Goal: Communication & Community: Answer question/provide support

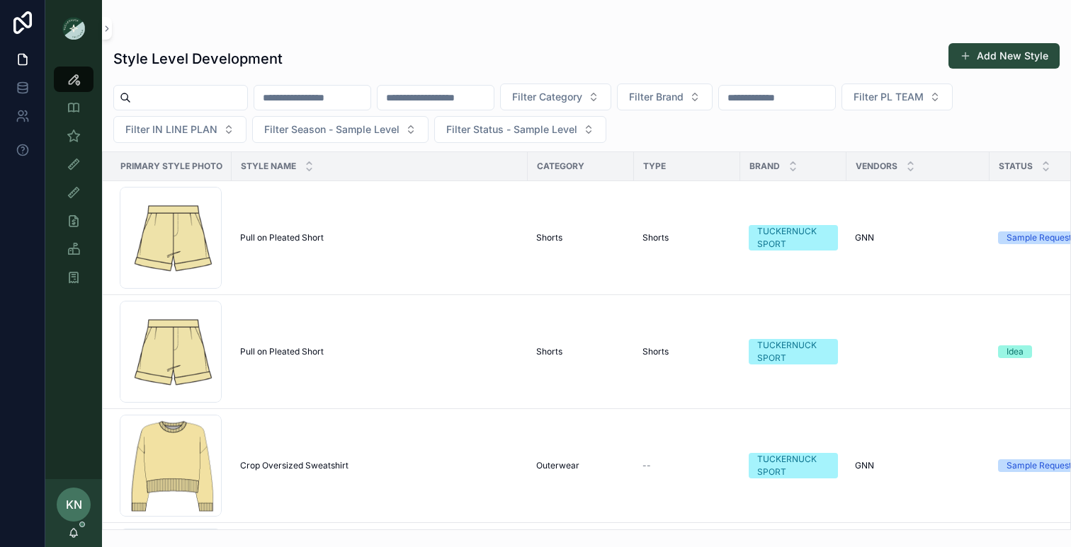
click at [345, 91] on input "scrollable content" at bounding box center [312, 98] width 116 height 20
type input "**********"
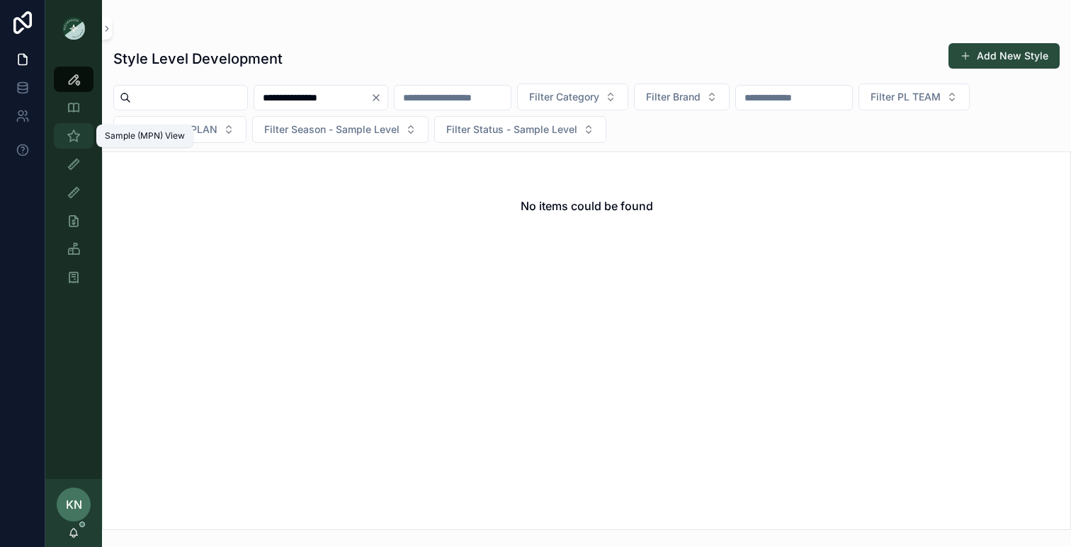
click at [76, 134] on icon "scrollable content" at bounding box center [74, 136] width 14 height 14
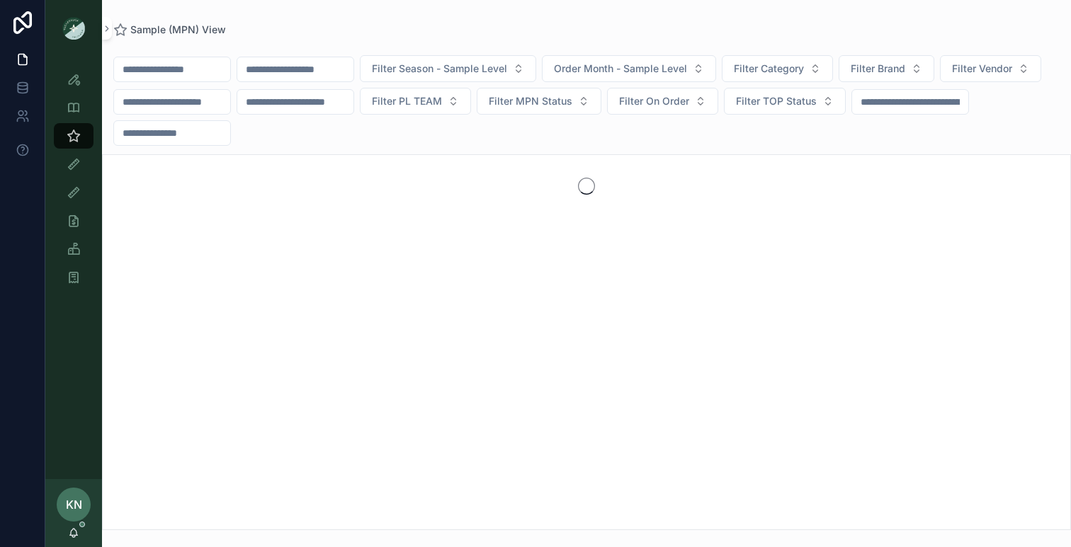
click at [317, 69] on input "scrollable content" at bounding box center [295, 69] width 116 height 20
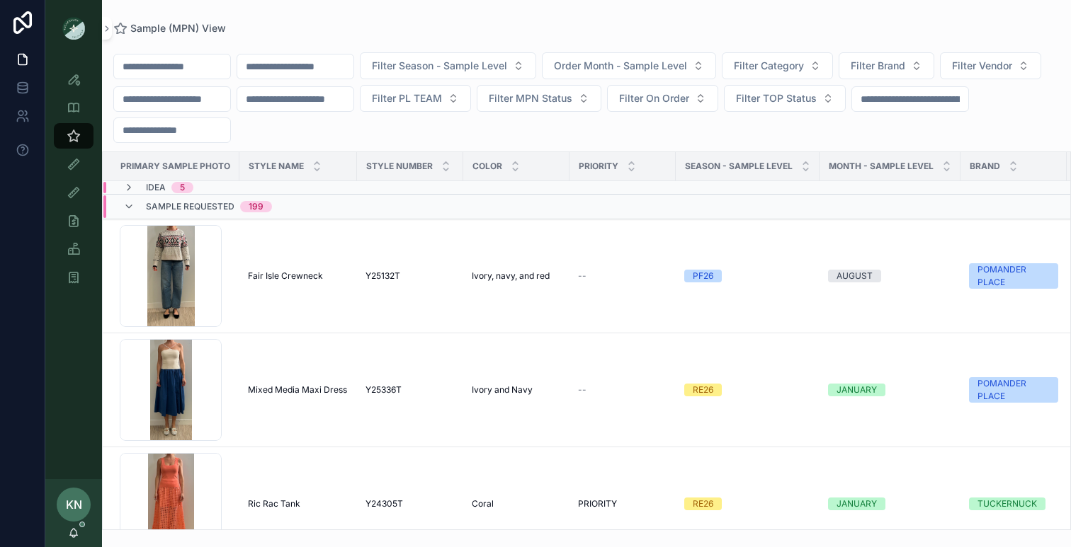
click at [183, 64] on input "scrollable content" at bounding box center [172, 67] width 116 height 20
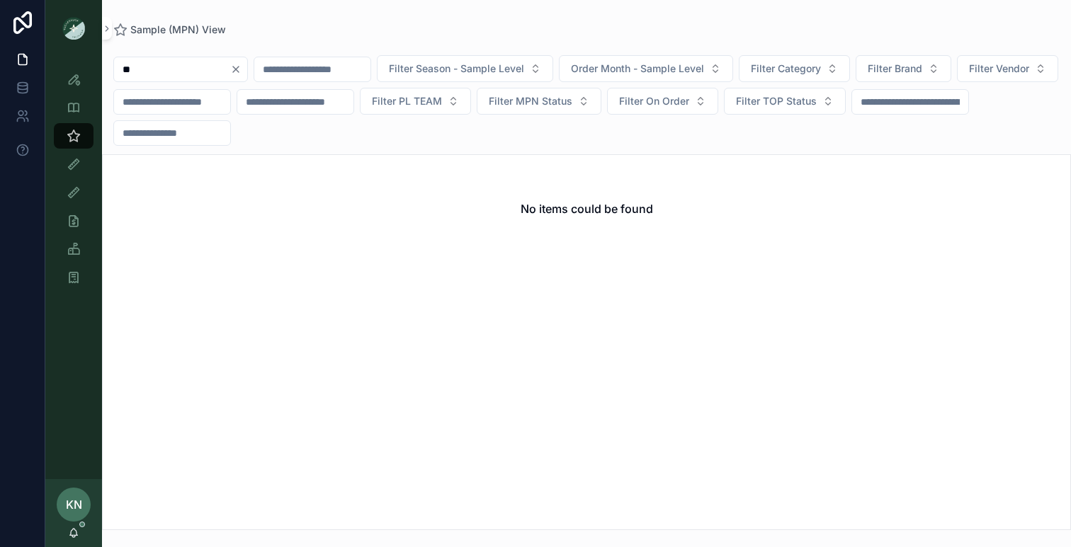
type input "*"
type input "*******"
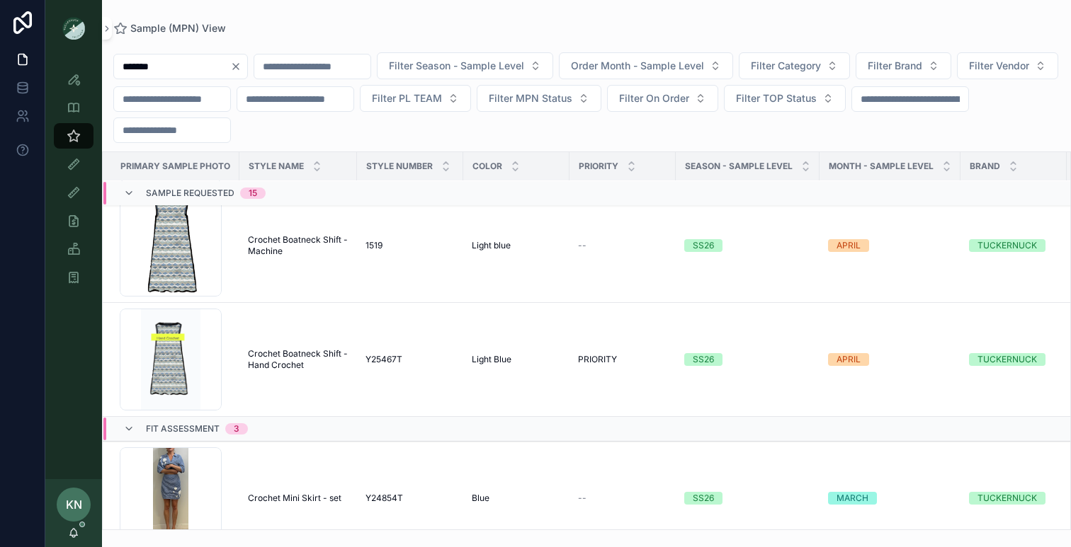
scroll to position [1616, 0]
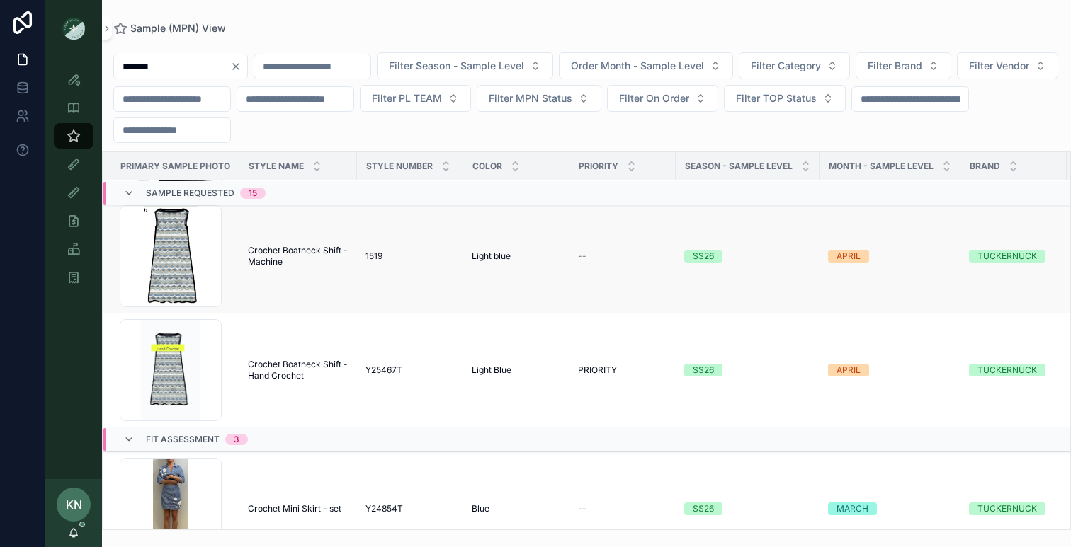
click at [278, 263] on span "Crochet Boatneck Shift - Machine" at bounding box center [298, 256] width 101 height 23
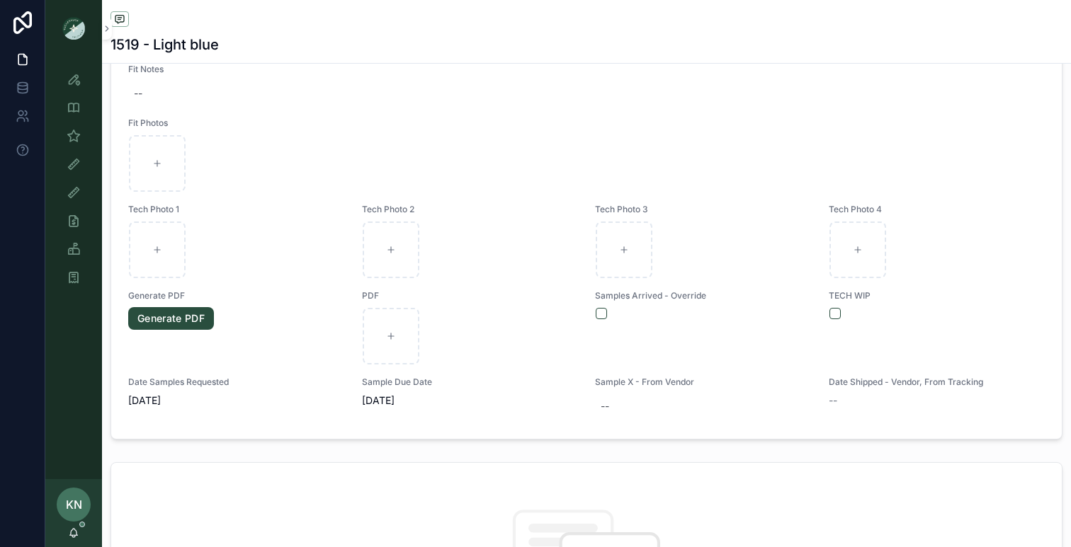
scroll to position [531, 0]
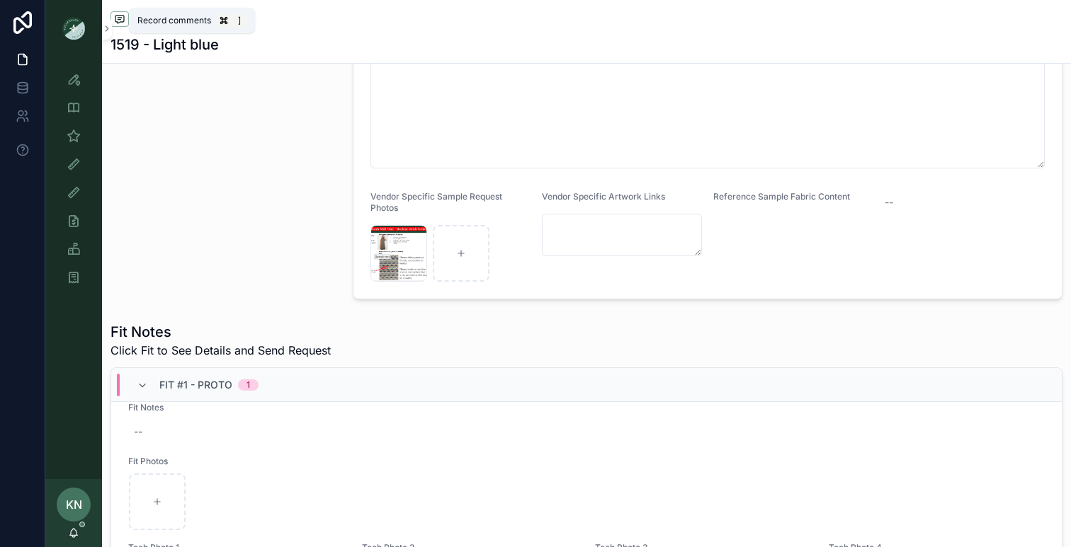
click at [127, 11] on span "scrollable content" at bounding box center [119, 19] width 18 height 16
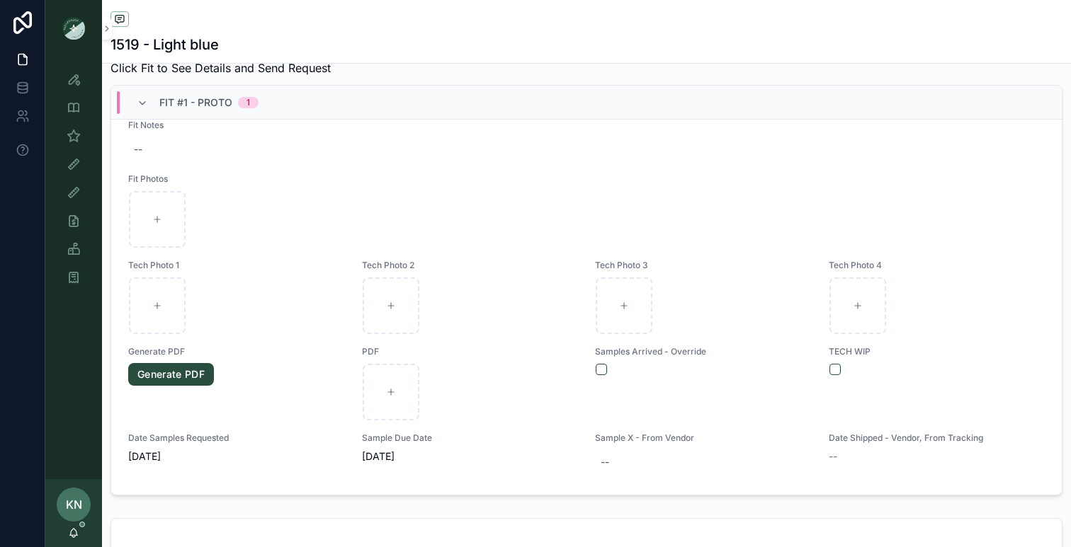
scroll to position [834, 0]
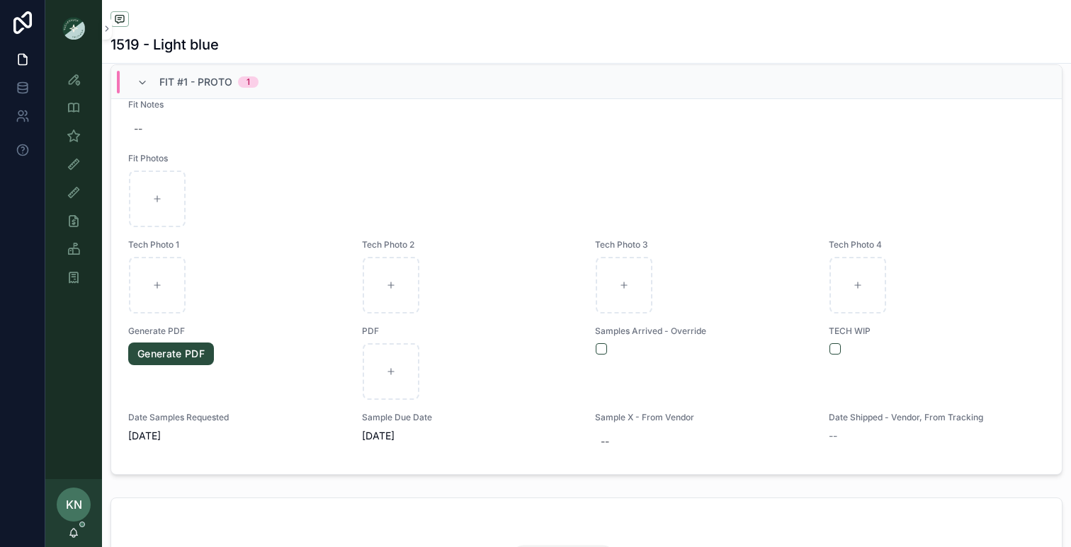
click at [142, 89] on div "Fit #1 - Proto 1" at bounding box center [198, 82] width 122 height 23
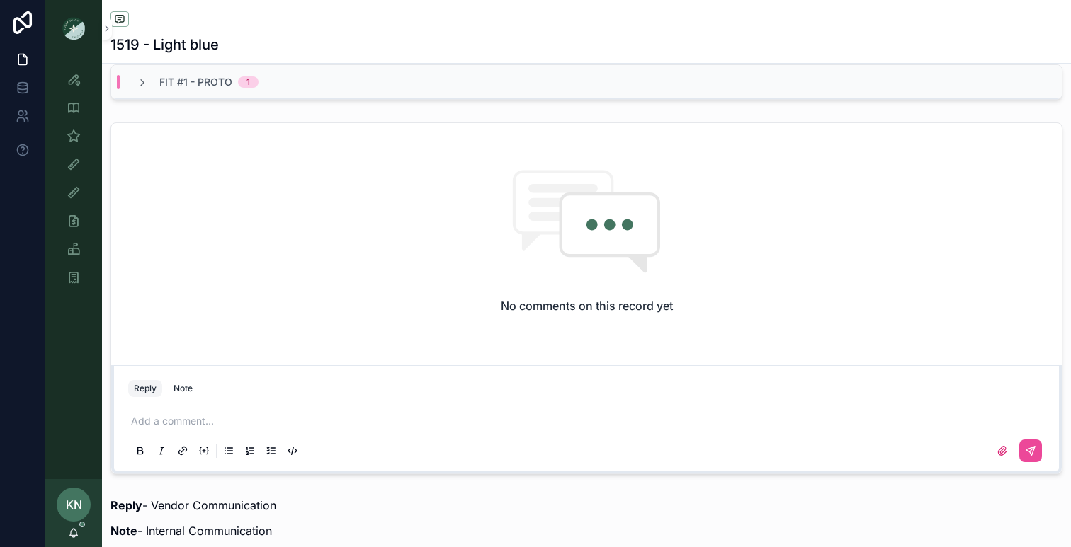
click at [142, 89] on div "Fit #1 - Proto 1" at bounding box center [198, 82] width 122 height 14
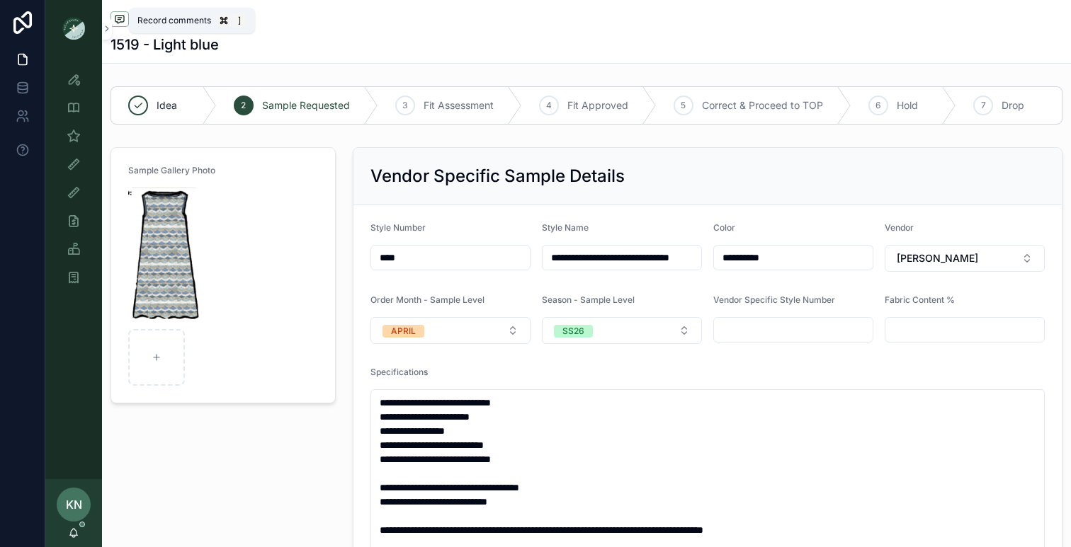
click at [120, 13] on span "scrollable content" at bounding box center [119, 19] width 18 height 16
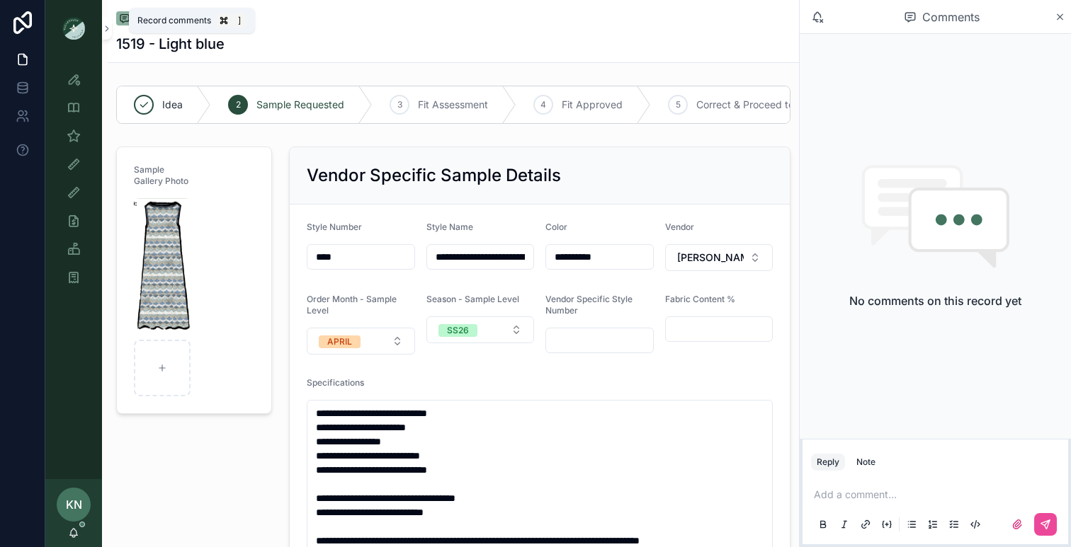
click at [120, 13] on icon "scrollable content" at bounding box center [124, 18] width 11 height 11
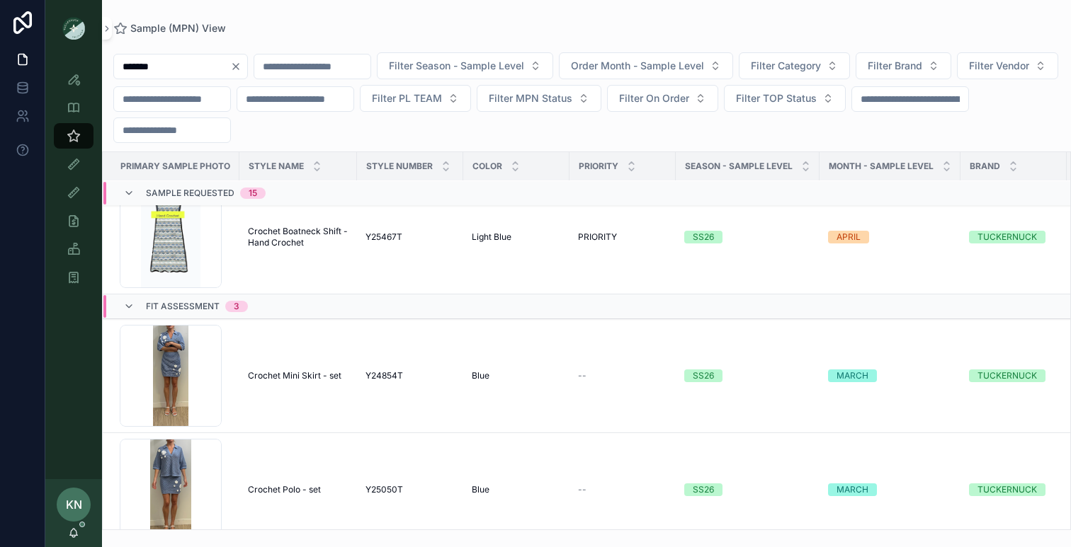
scroll to position [1740, 0]
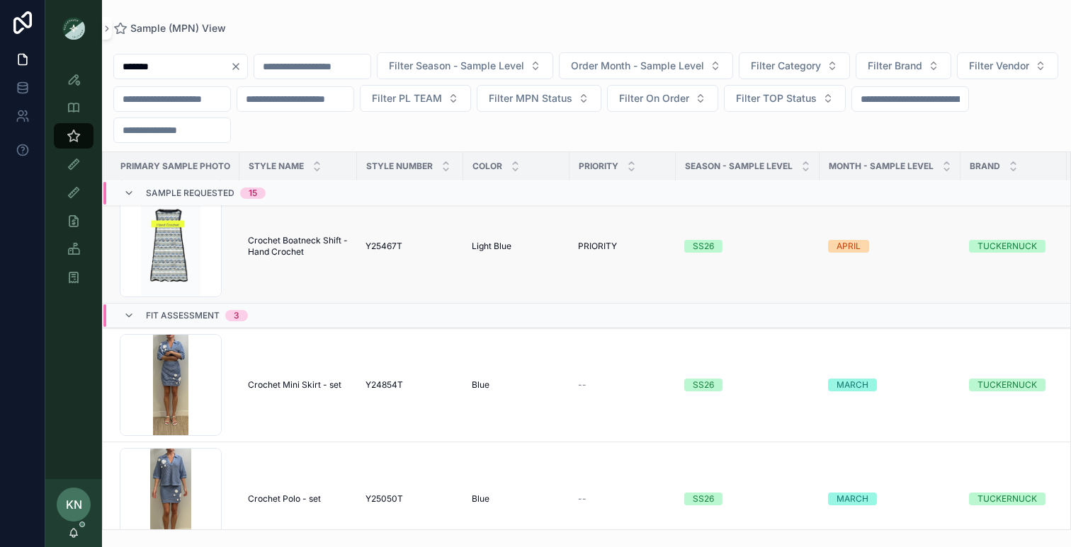
click at [295, 272] on td "Crochet Boatneck Shift - Hand Crochet Crochet Boatneck Shift - Hand Crochet" at bounding box center [298, 247] width 118 height 114
click at [290, 256] on span "Crochet Boatneck Shift - Hand Crochet" at bounding box center [298, 246] width 101 height 23
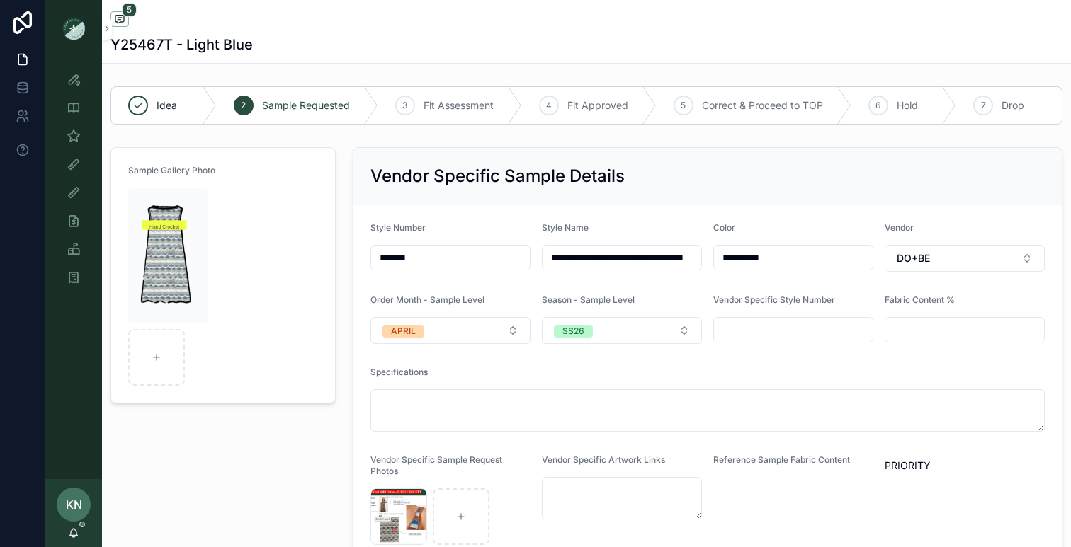
scroll to position [2, 0]
click at [123, 16] on icon "scrollable content" at bounding box center [119, 18] width 11 height 11
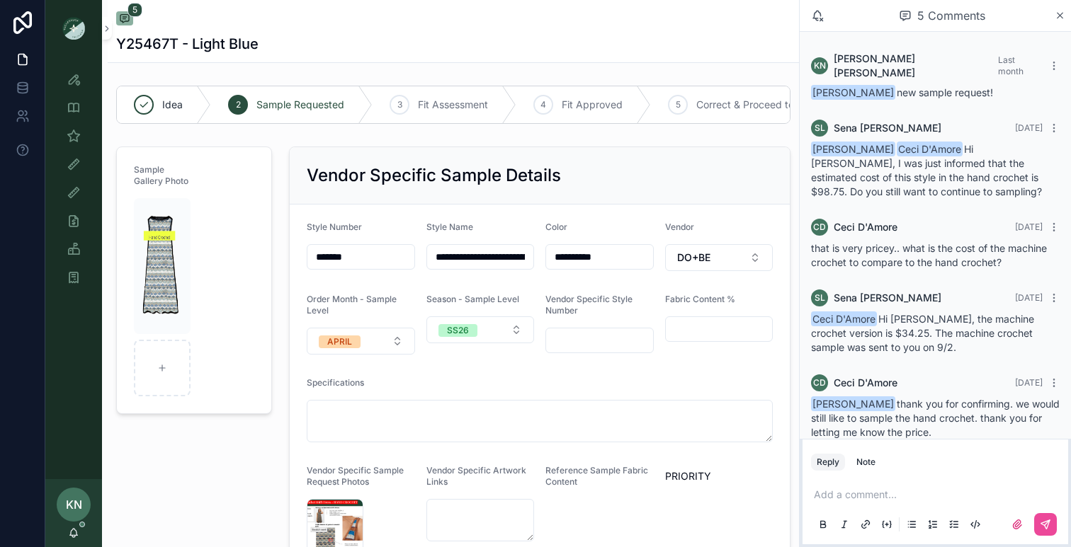
scroll to position [10, 0]
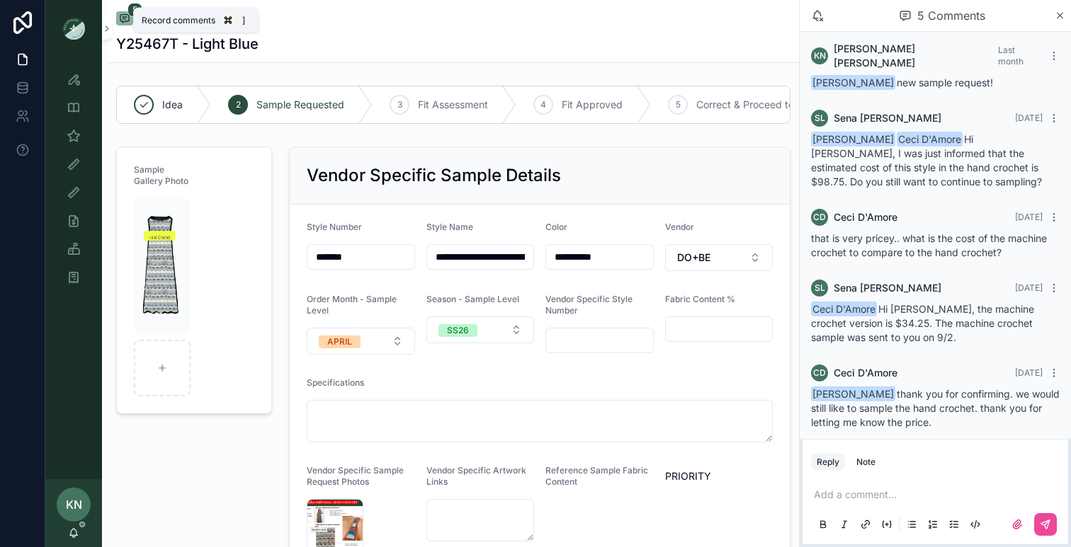
click at [122, 15] on icon "scrollable content" at bounding box center [124, 19] width 8 height 8
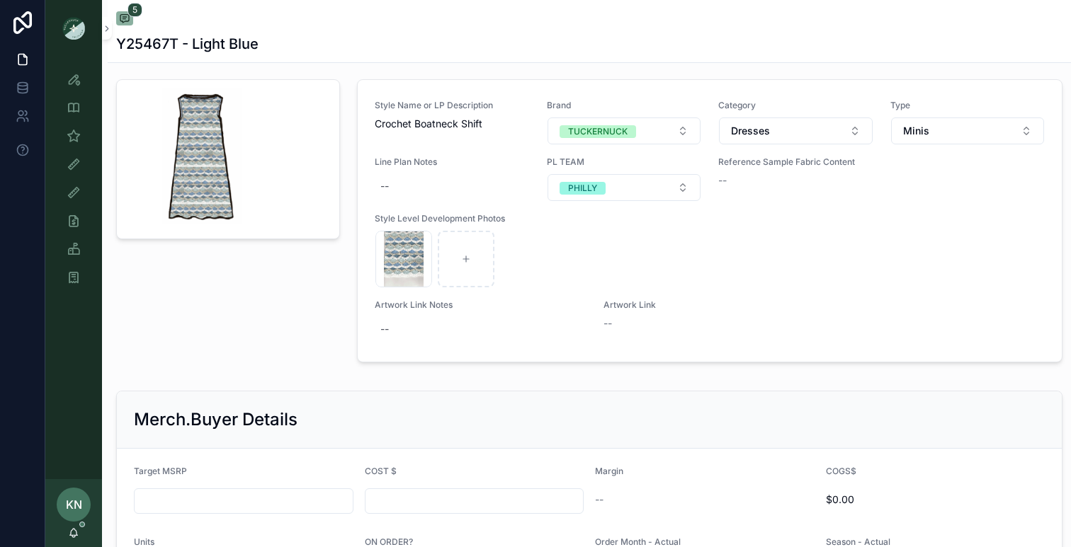
scroll to position [1598, 0]
click at [124, 6] on div "5 Y25467T - Light Blue" at bounding box center [589, 31] width 946 height 62
click at [124, 21] on icon "scrollable content" at bounding box center [124, 18] width 11 height 11
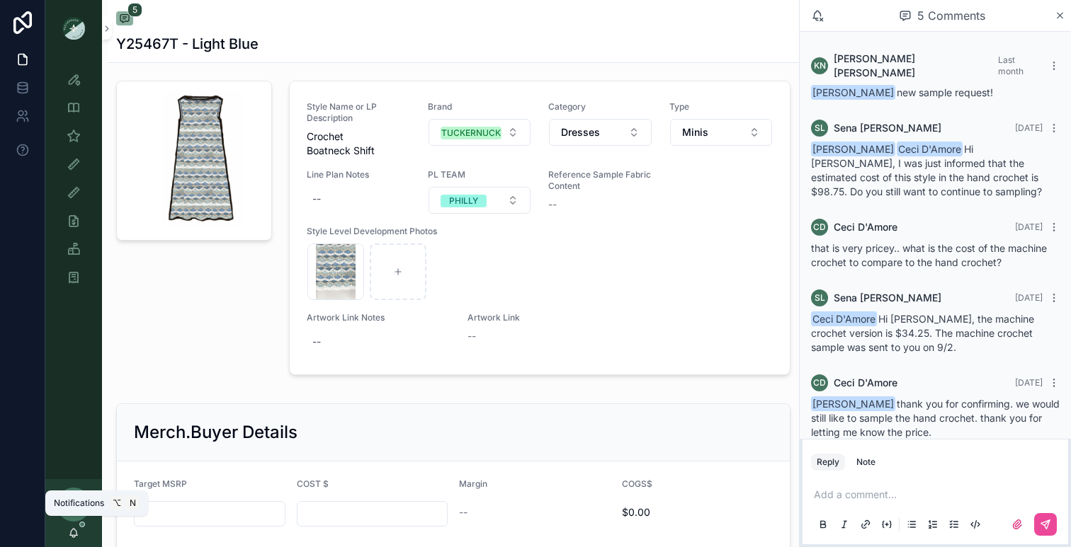
click at [74, 534] on icon "scrollable content" at bounding box center [73, 533] width 11 height 11
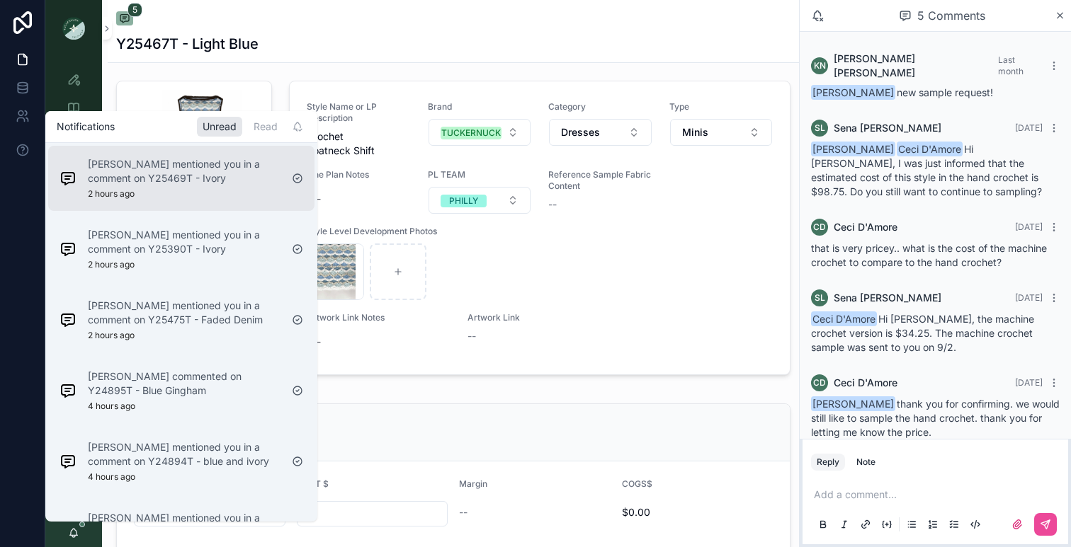
click at [156, 191] on div "[PERSON_NAME] mentioned you in a comment on Y25469T - Ivory 2 hours ago" at bounding box center [184, 178] width 193 height 42
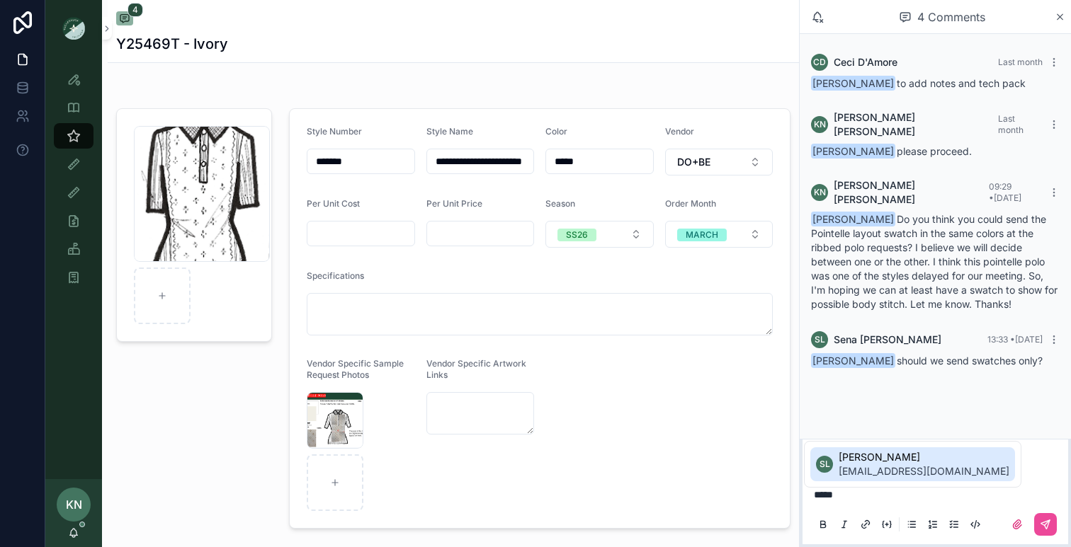
click at [946, 467] on span "[EMAIL_ADDRESS][DOMAIN_NAME]" at bounding box center [924, 472] width 171 height 14
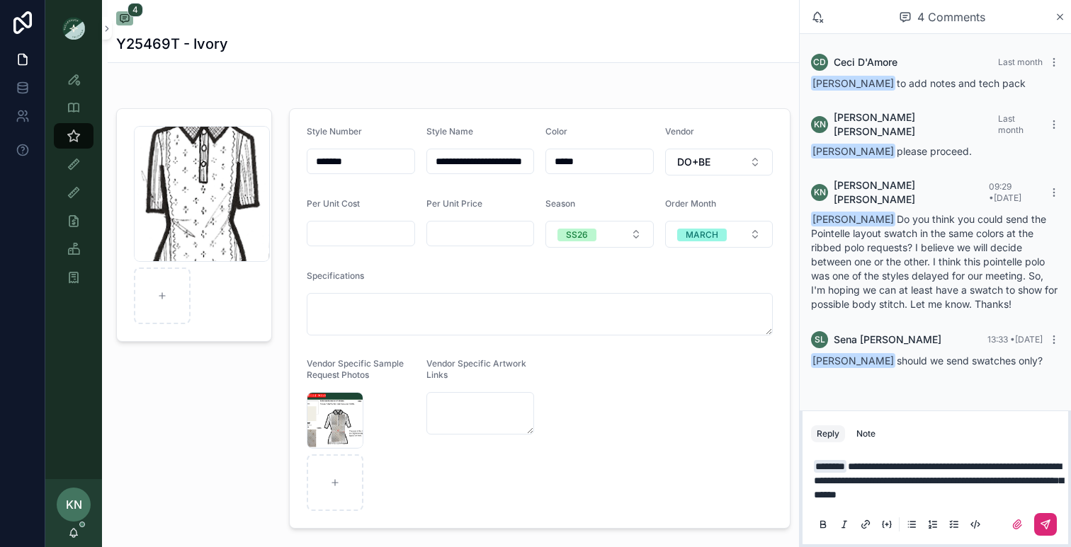
click at [1041, 521] on icon "scrollable content" at bounding box center [1045, 524] width 11 height 11
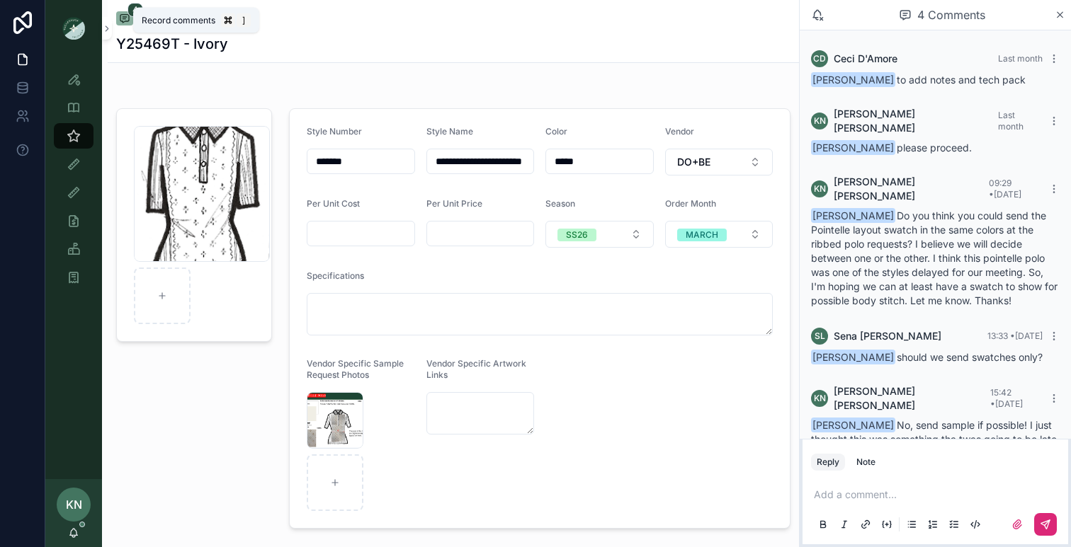
click at [127, 15] on icon "scrollable content" at bounding box center [124, 19] width 8 height 8
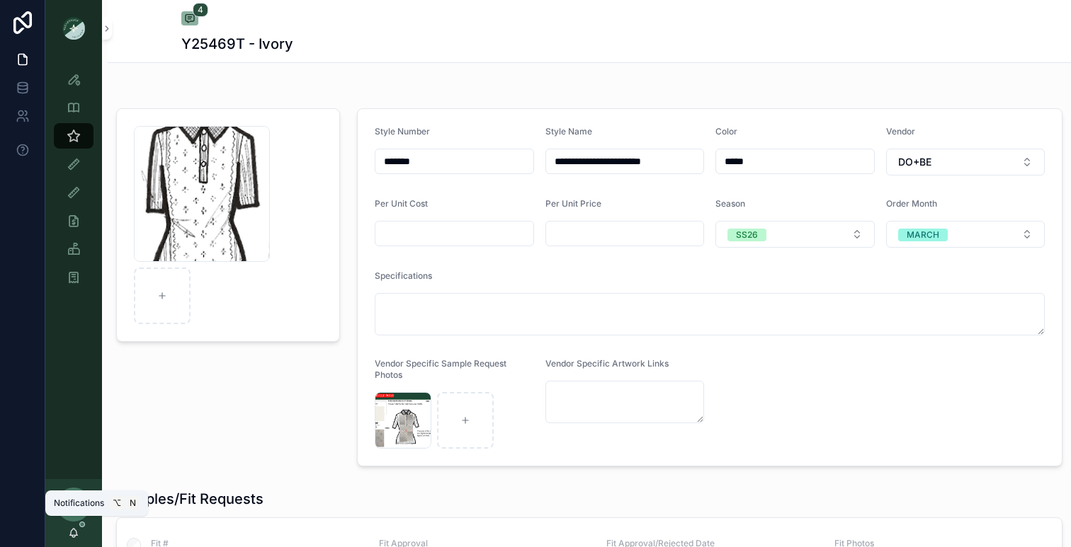
click at [74, 537] on icon "scrollable content" at bounding box center [73, 536] width 3 height 2
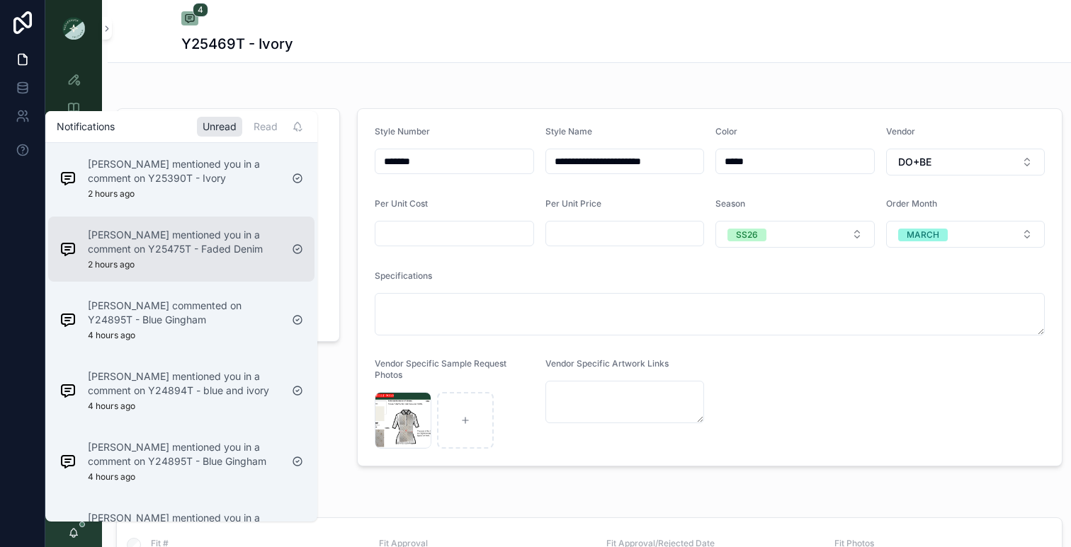
click at [164, 248] on p "[PERSON_NAME] mentioned you in a comment on Y25475T - Faded Denim" at bounding box center [184, 242] width 193 height 28
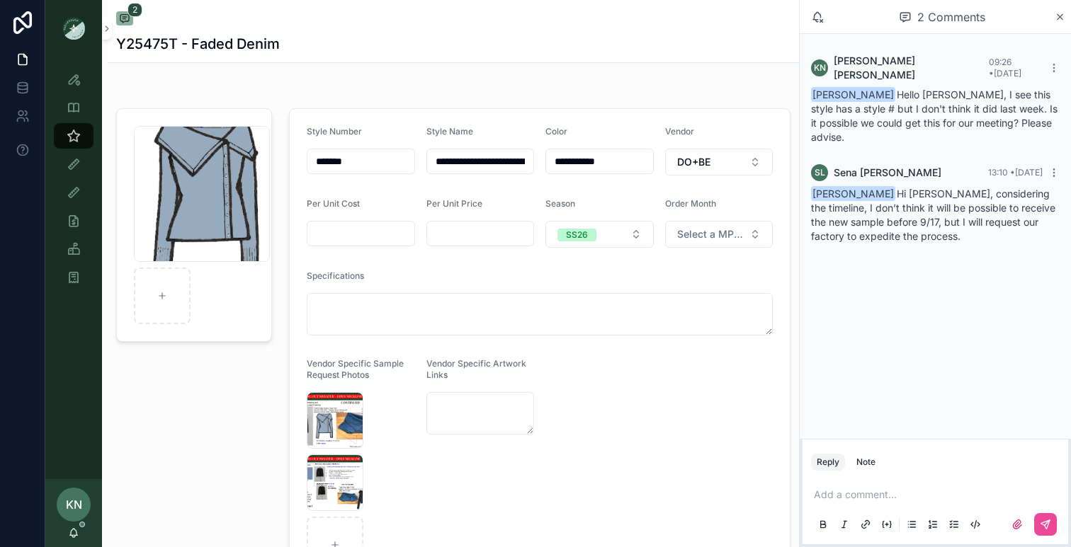
click at [829, 495] on p "scrollable content" at bounding box center [938, 495] width 249 height 14
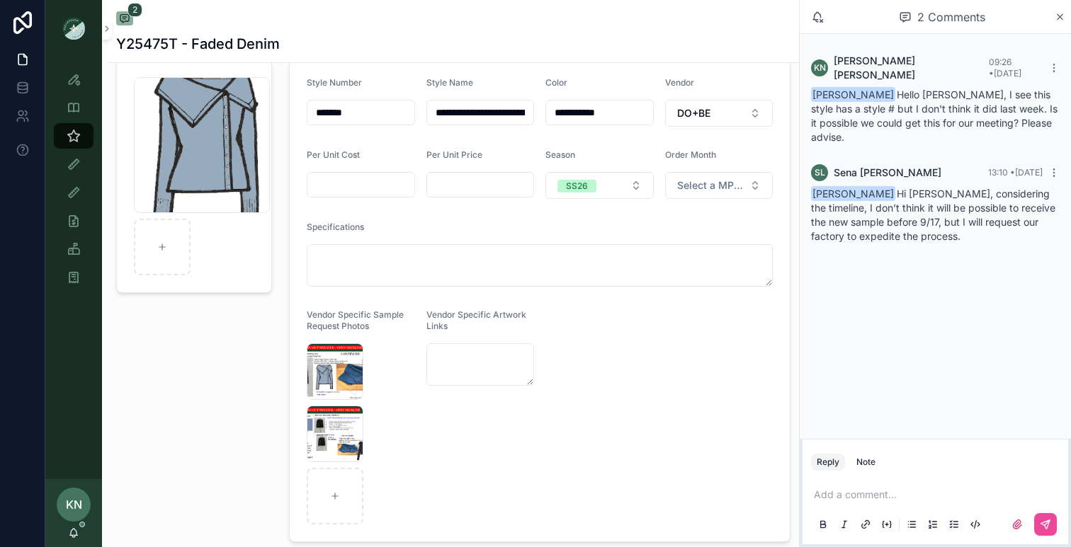
click at [837, 499] on p "scrollable content" at bounding box center [938, 495] width 249 height 14
click at [850, 463] on span "[PERSON_NAME]" at bounding box center [924, 457] width 171 height 14
click at [878, 499] on span "**********" at bounding box center [939, 488] width 251 height 24
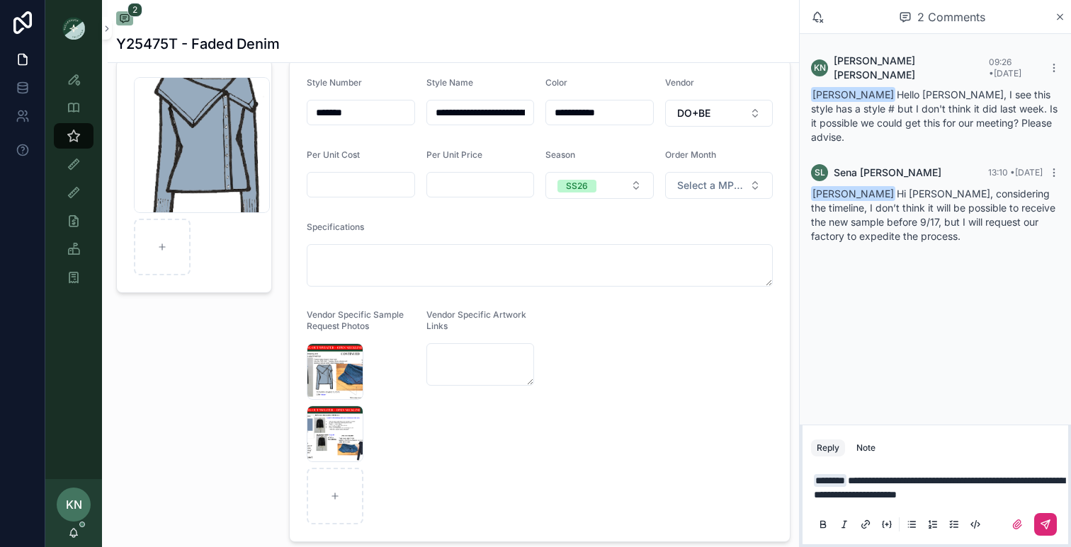
click at [1045, 523] on icon "scrollable content" at bounding box center [1045, 524] width 11 height 11
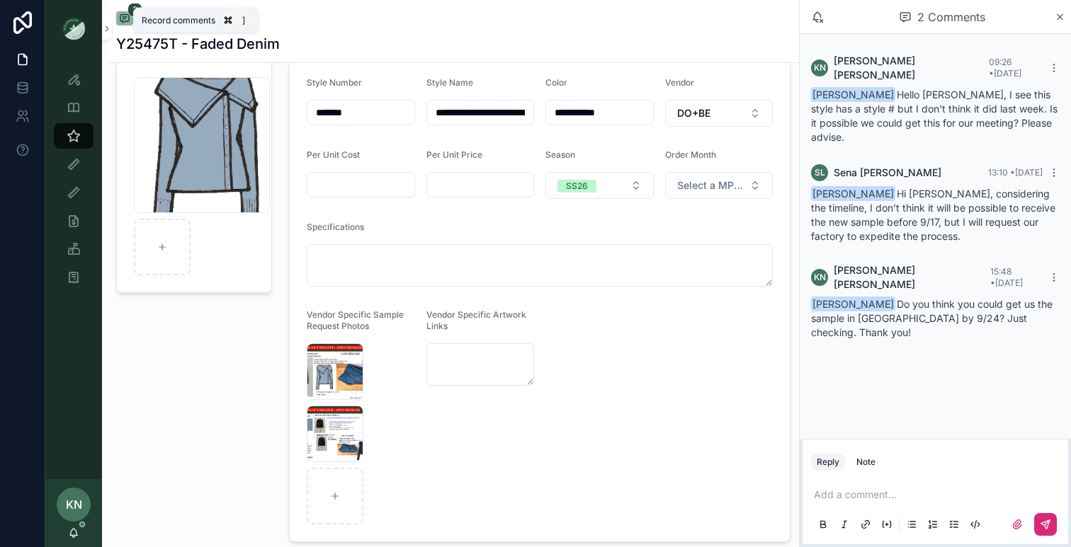
click at [123, 16] on icon "scrollable content" at bounding box center [124, 18] width 11 height 11
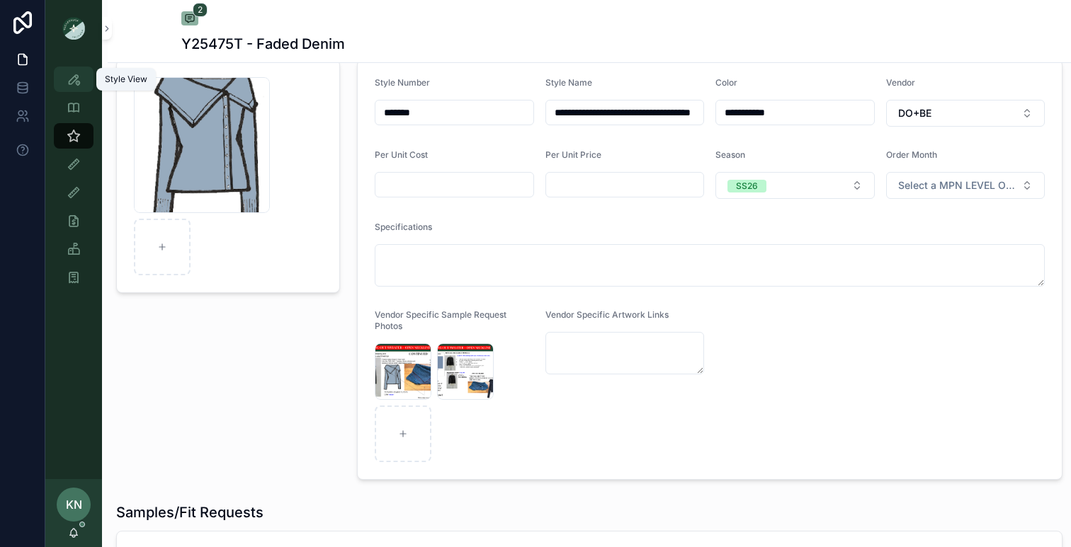
click at [76, 81] on icon "scrollable content" at bounding box center [74, 79] width 14 height 14
